Goal: Transaction & Acquisition: Purchase product/service

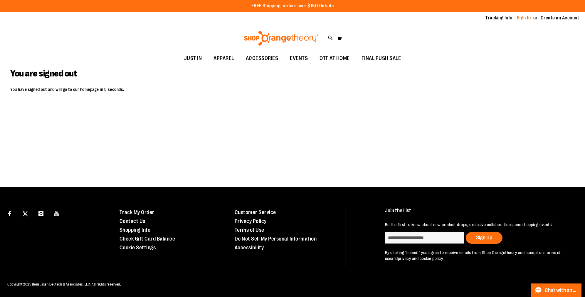
click at [529, 17] on link "Sign In" at bounding box center [524, 18] width 14 height 6
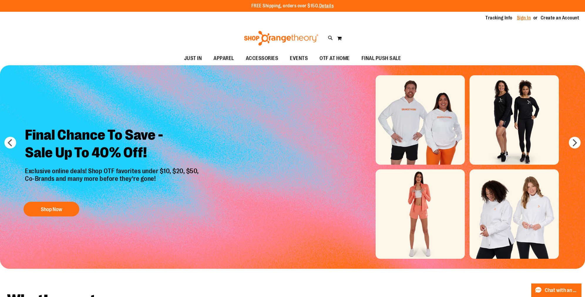
click at [528, 16] on link "Sign In" at bounding box center [524, 18] width 14 height 6
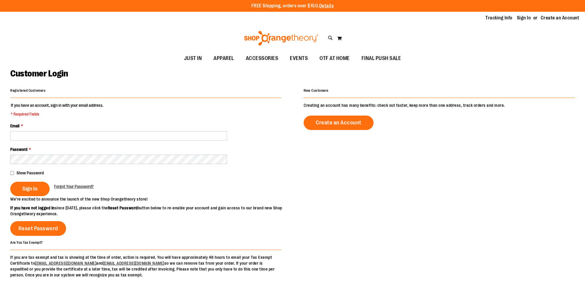
click at [48, 130] on div "Email *" at bounding box center [145, 132] width 271 height 18
click at [47, 131] on input "Email *" at bounding box center [118, 135] width 217 height 9
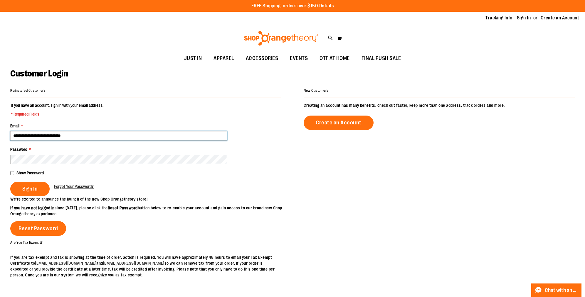
type input "**********"
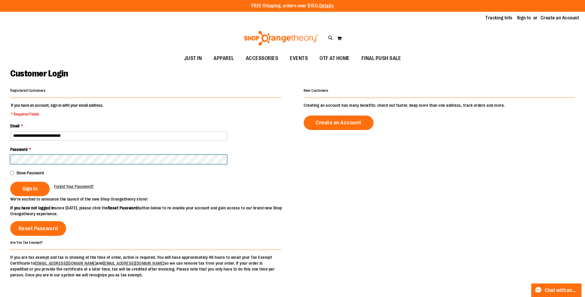
click at [10, 182] on button "Sign In" at bounding box center [29, 189] width 39 height 14
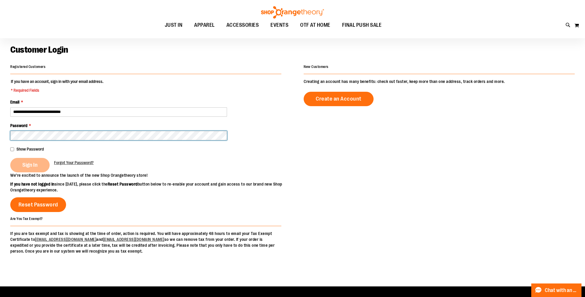
scroll to position [24, 0]
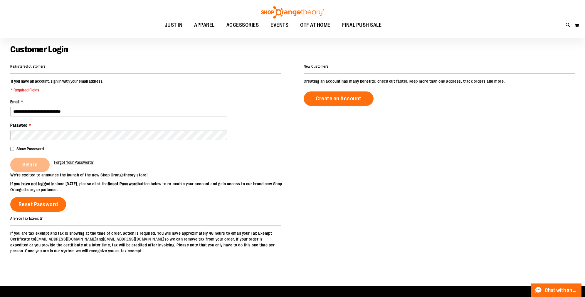
click at [29, 172] on fieldset "**********" at bounding box center [145, 125] width 271 height 94
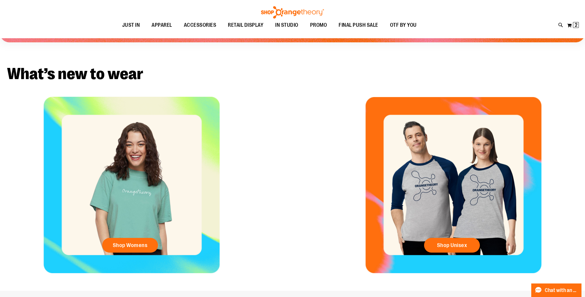
scroll to position [11, 0]
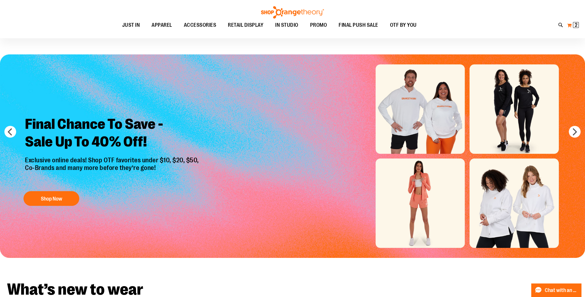
click at [577, 21] on button "My Cart 2 2 items" at bounding box center [573, 25] width 12 height 9
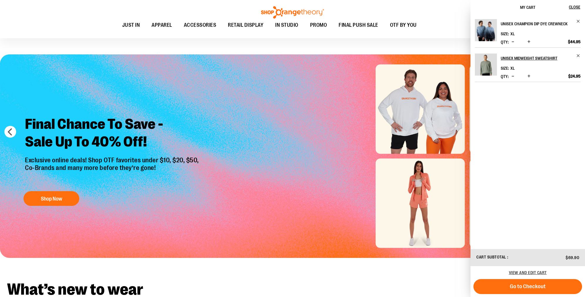
click at [534, 27] on h2 "Unisex Champion Dip Dye Crewneck" at bounding box center [537, 23] width 72 height 9
click at [482, 35] on img "Product" at bounding box center [486, 30] width 22 height 22
click at [509, 22] on h2 "Unisex Champion Dip Dye Crewneck" at bounding box center [537, 23] width 72 height 9
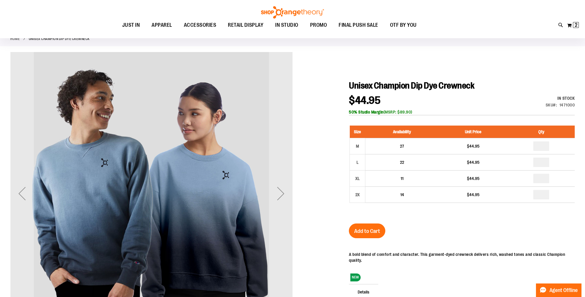
scroll to position [77, 0]
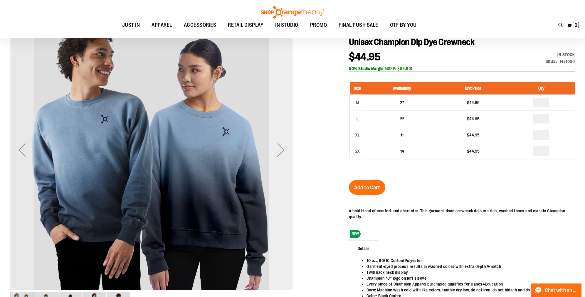
click at [289, 122] on div "Next" at bounding box center [281, 150] width 24 height 282
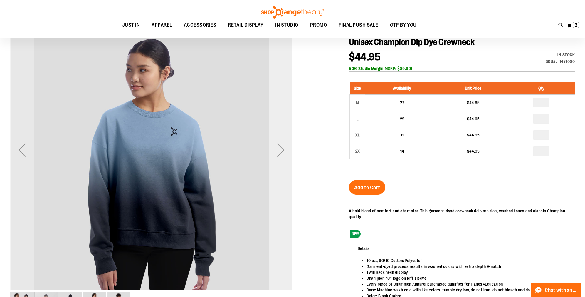
click at [289, 122] on div "Next" at bounding box center [281, 150] width 24 height 282
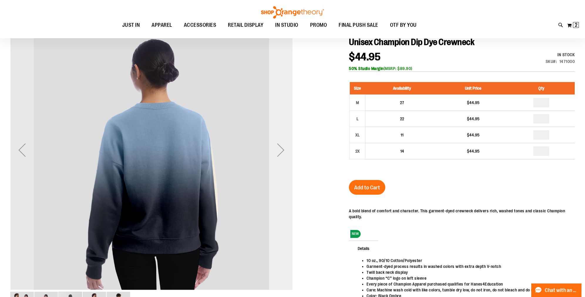
click at [289, 122] on div "Next" at bounding box center [281, 150] width 24 height 282
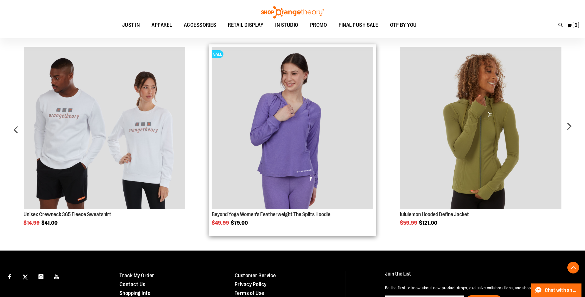
scroll to position [383, 0]
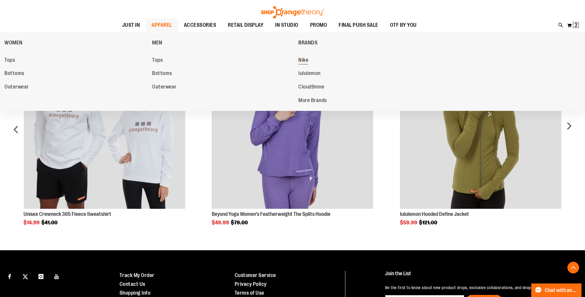
click at [320, 61] on link "Nike" at bounding box center [370, 60] width 142 height 11
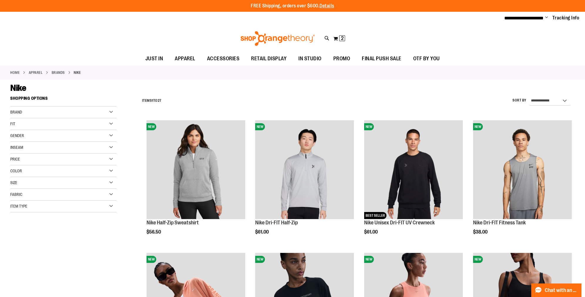
scroll to position [98, 0]
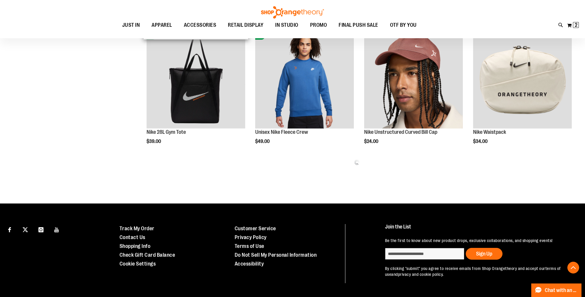
scroll to position [354, 0]
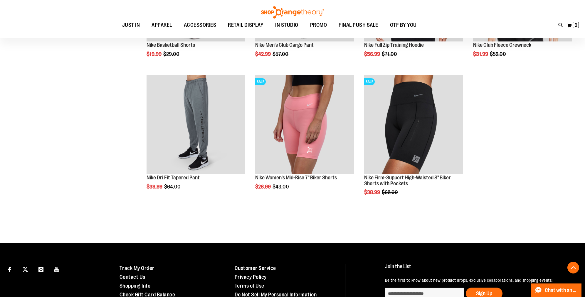
scroll to position [853, 0]
